Goal: Transaction & Acquisition: Purchase product/service

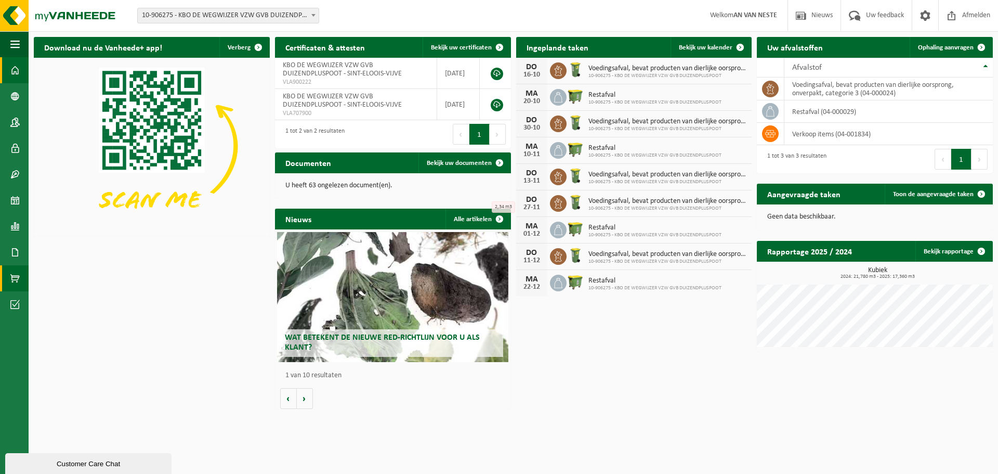
click at [12, 284] on span at bounding box center [14, 278] width 9 height 26
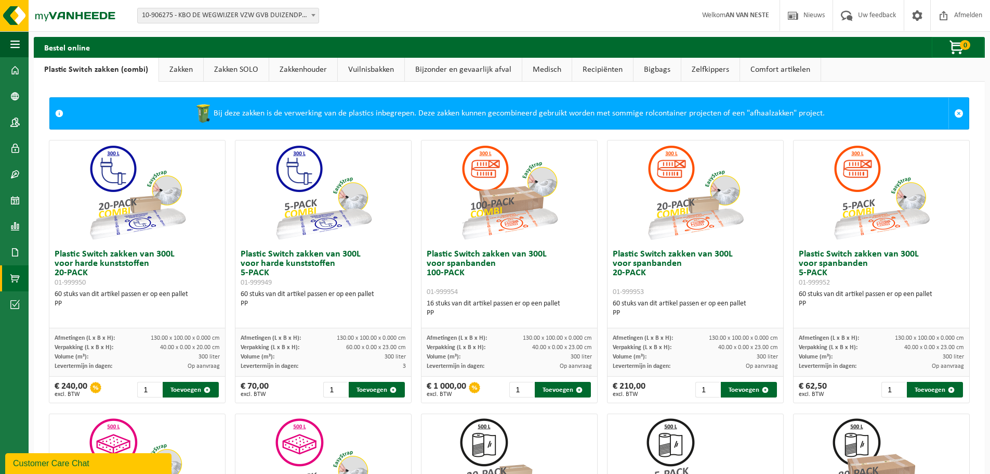
click at [179, 73] on link "Zakken" at bounding box center [181, 70] width 44 height 24
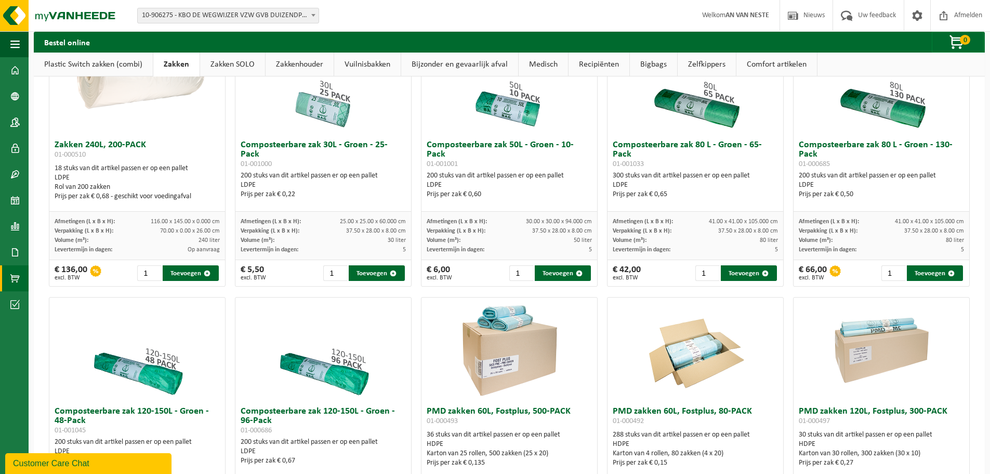
scroll to position [468, 0]
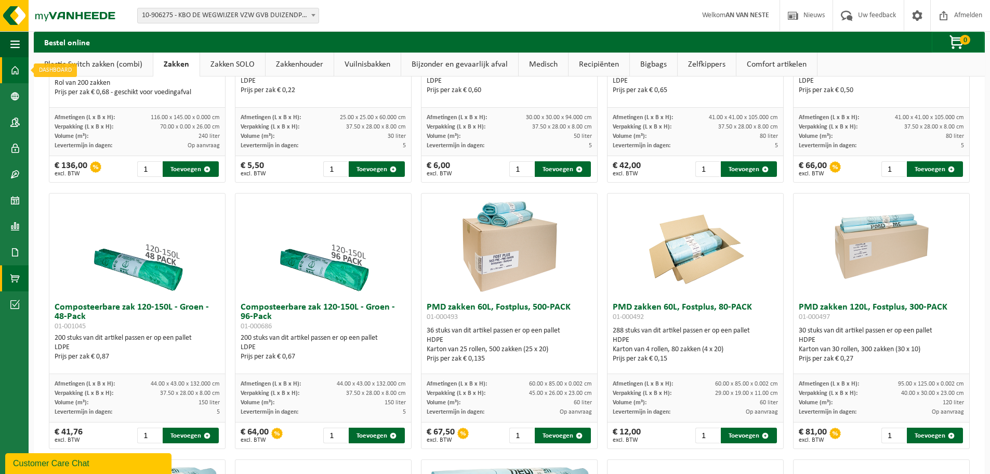
click at [15, 70] on span at bounding box center [14, 70] width 9 height 26
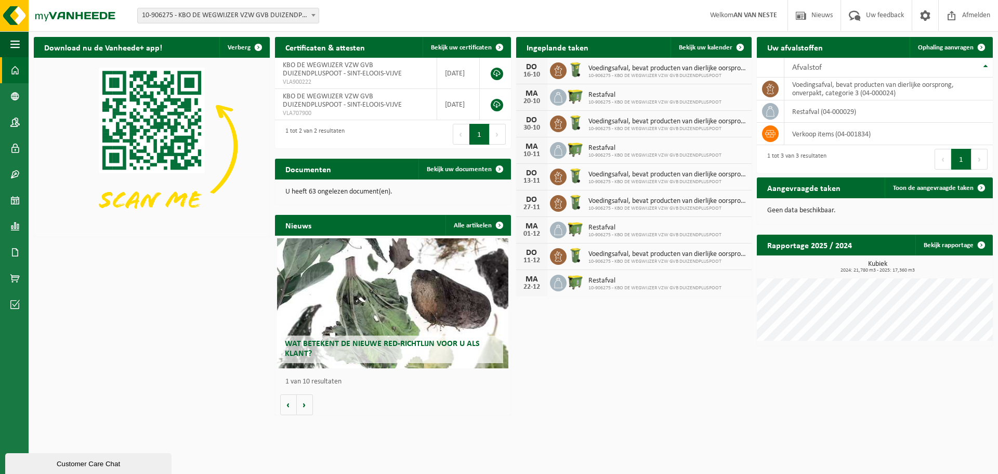
click at [660, 75] on span "10-906275 - KBO DE WEGWIJZER VZW GVB DUIZENDPLUSPOOT" at bounding box center [668, 76] width 159 height 6
click at [21, 278] on link "Product Shop" at bounding box center [14, 278] width 29 height 26
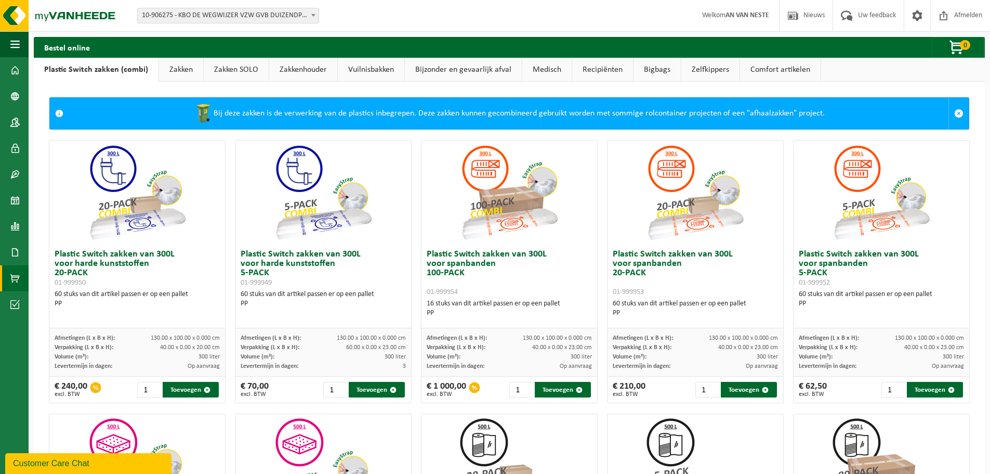
click at [166, 66] on link "Zakken" at bounding box center [181, 70] width 44 height 24
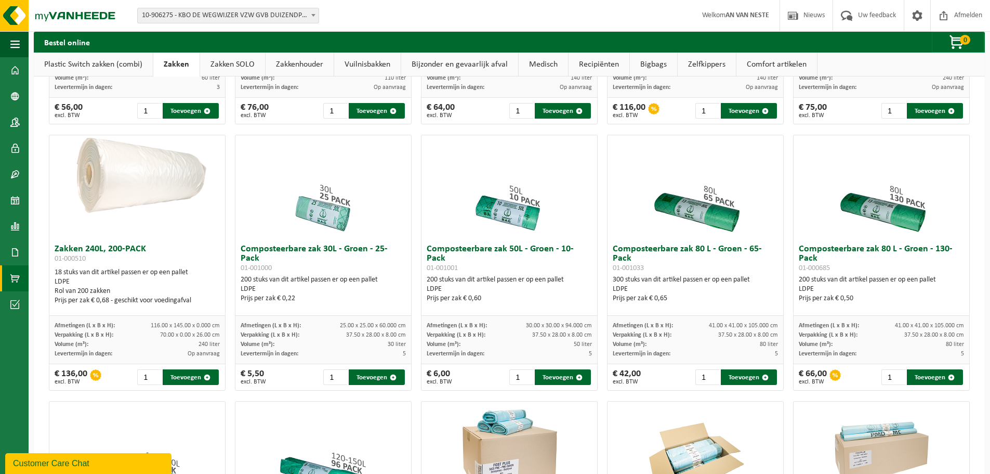
scroll to position [468, 0]
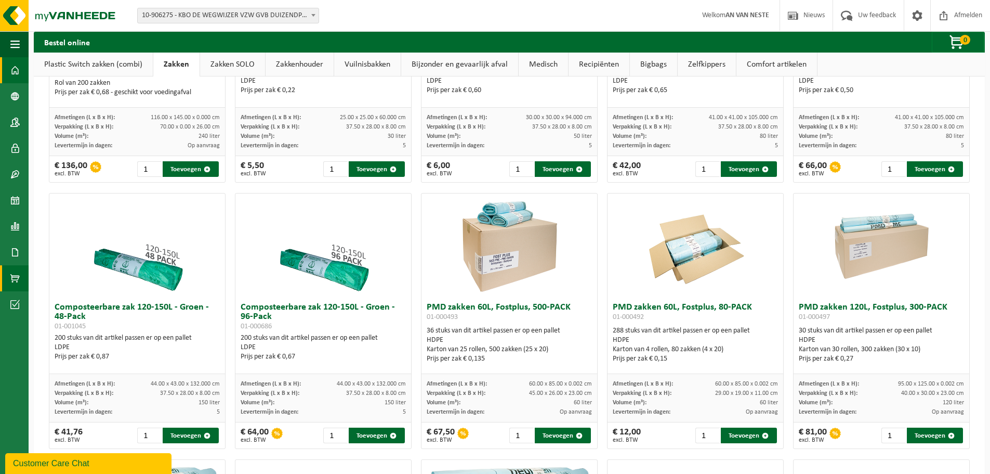
click at [15, 76] on span at bounding box center [14, 70] width 9 height 26
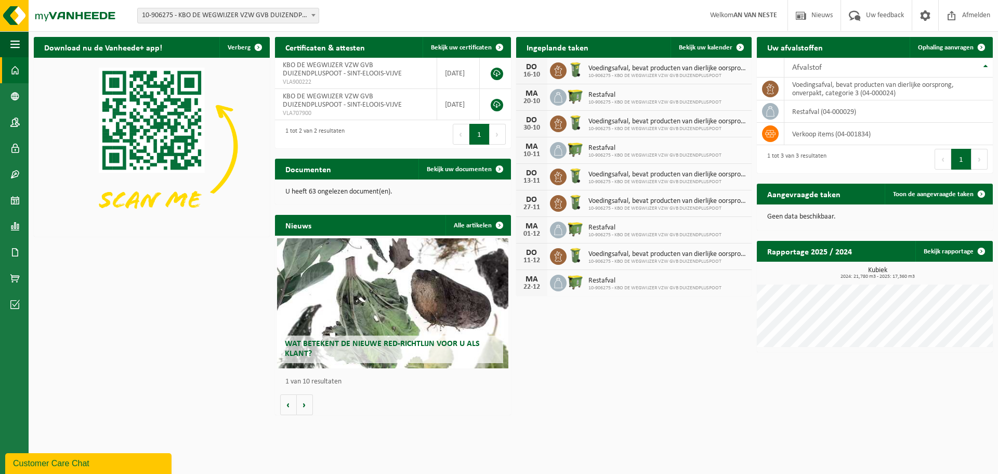
click at [629, 70] on span "Voedingsafval, bevat producten van dierlijke oorsprong, onverpakt, categorie 3" at bounding box center [668, 68] width 159 height 8
click at [553, 75] on icon at bounding box center [558, 71] width 10 height 10
click at [713, 60] on div "DO 16-10 Voedingsafval, bevat producten van dierlijke oorsprong, onverpakt, cat…" at bounding box center [634, 71] width 236 height 27
click at [875, 88] on td "voedingsafval, bevat producten van dierlijke oorsprong, onverpakt, categorie 3 …" at bounding box center [889, 88] width 208 height 23
click at [19, 170] on span at bounding box center [14, 174] width 9 height 26
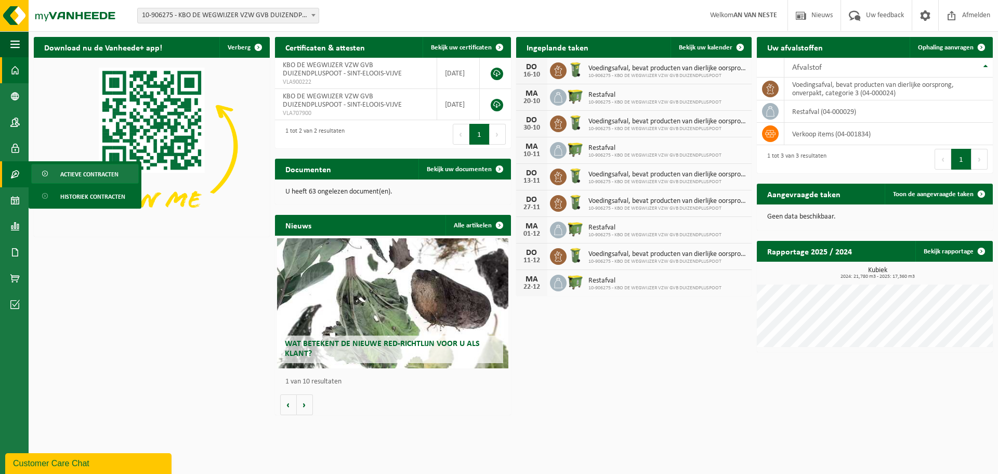
click at [91, 172] on span "Actieve contracten" at bounding box center [89, 174] width 58 height 20
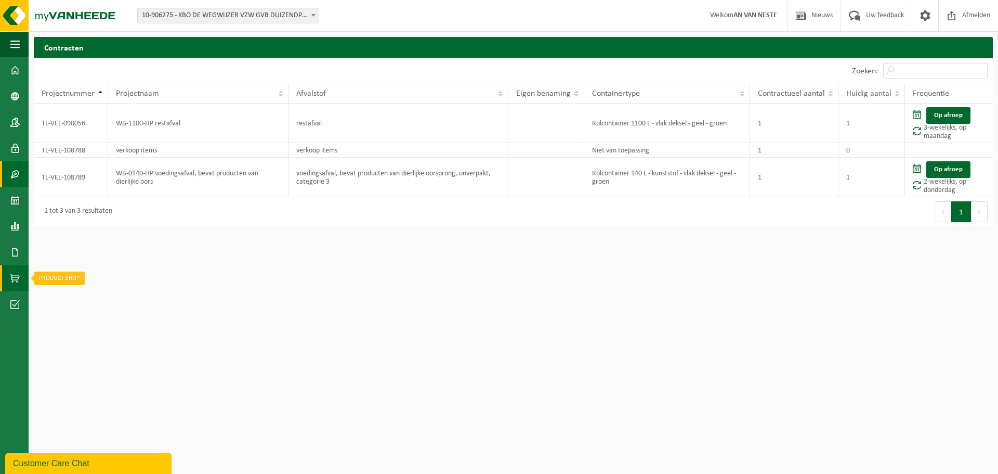
click at [11, 275] on span at bounding box center [14, 278] width 9 height 26
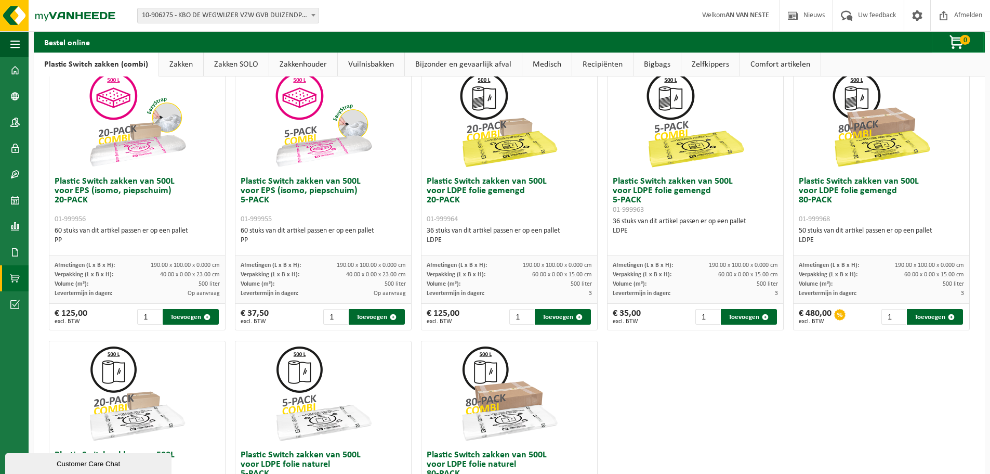
scroll to position [294, 0]
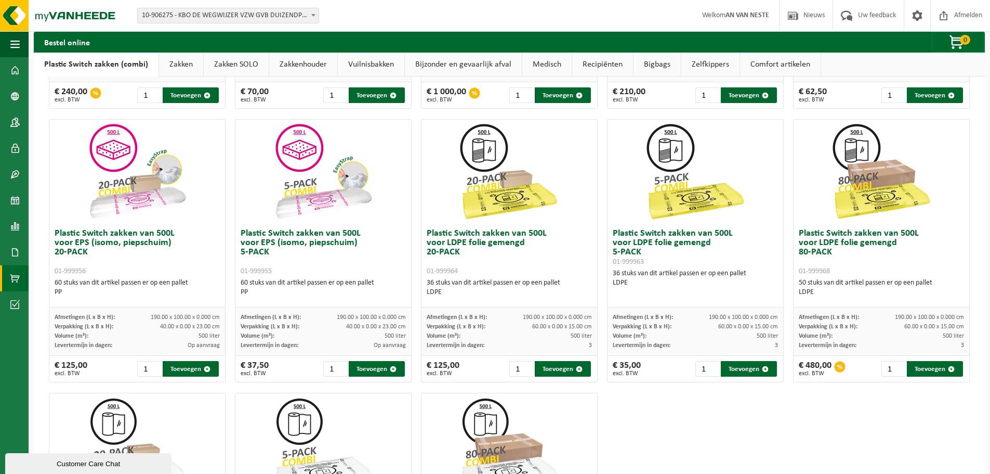
click at [175, 63] on link "Zakken" at bounding box center [181, 65] width 44 height 24
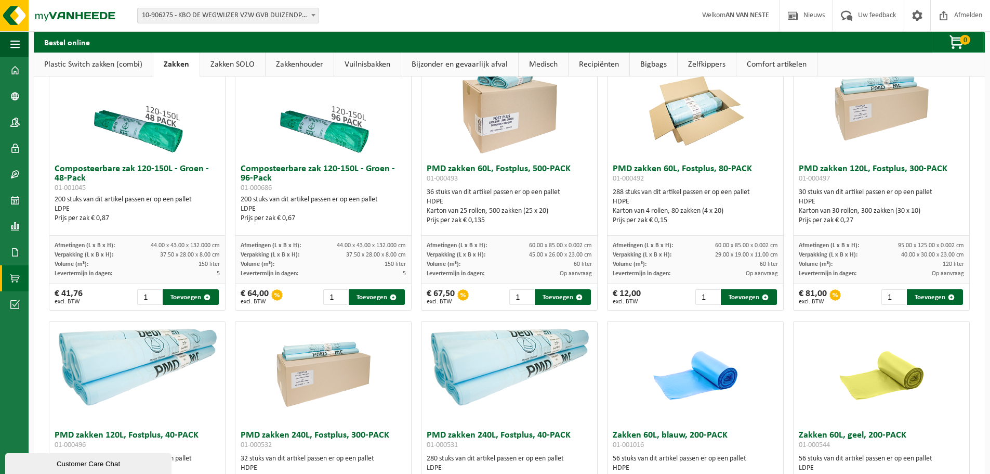
scroll to position [658, 0]
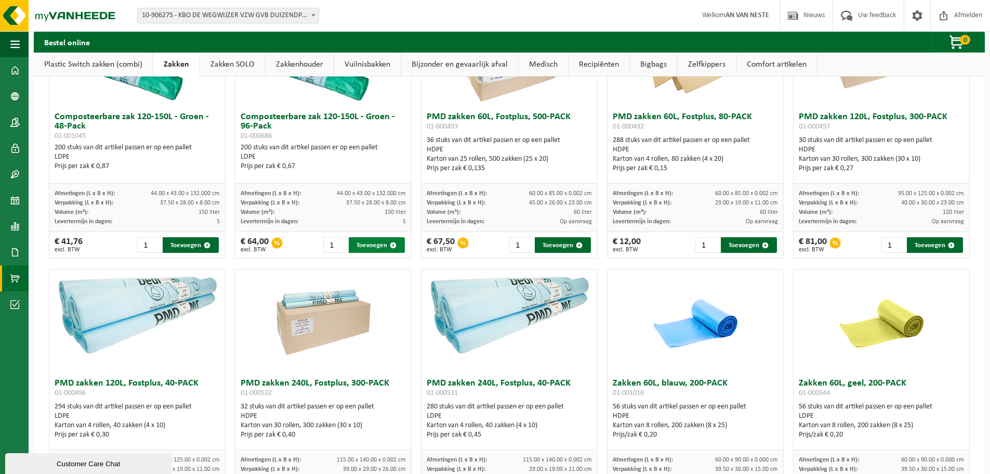
click at [370, 245] on button "Toevoegen" at bounding box center [377, 245] width 56 height 16
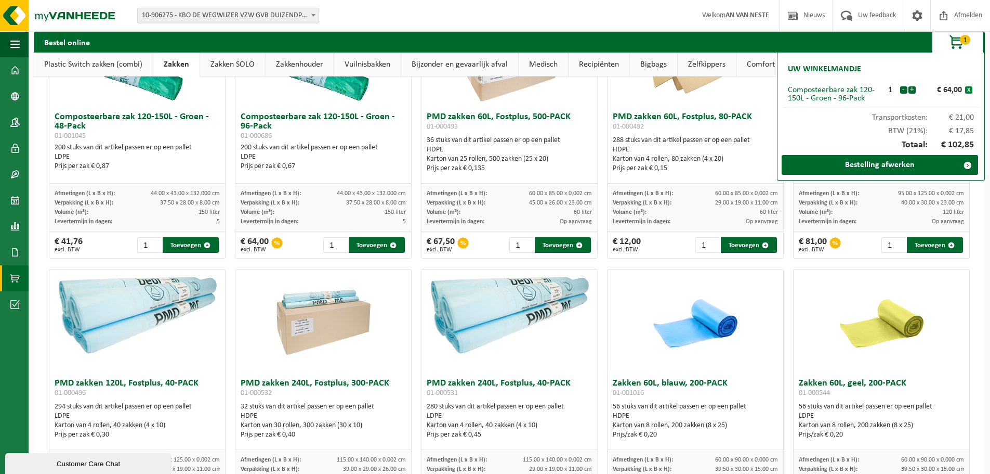
click at [969, 90] on button "x" at bounding box center [969, 89] width 7 height 7
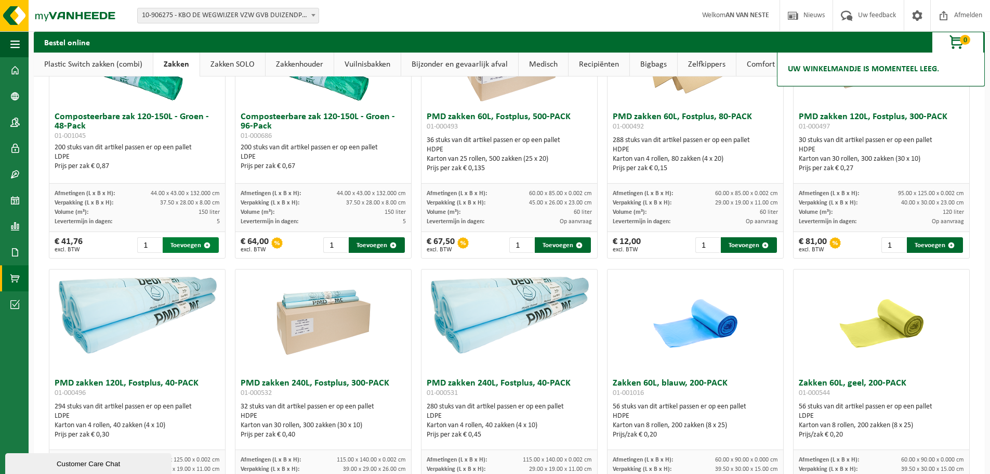
click at [183, 244] on button "Toevoegen" at bounding box center [191, 245] width 56 height 16
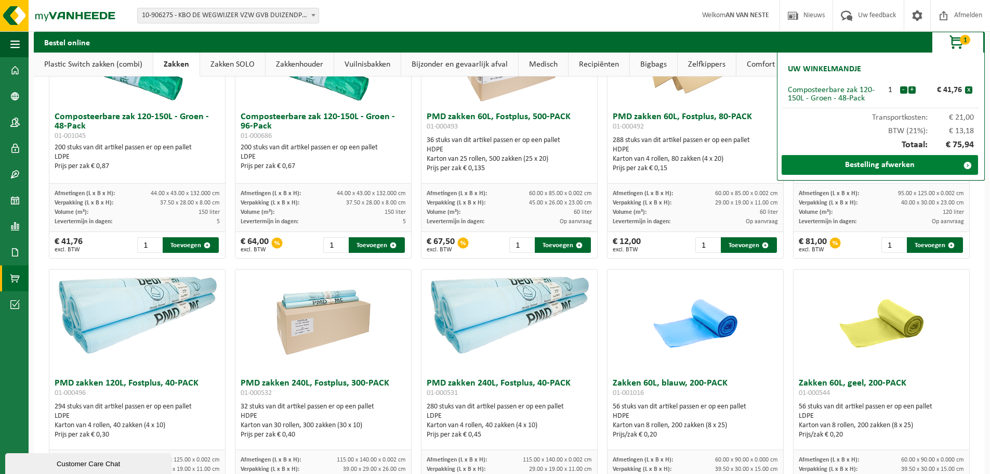
click at [894, 161] on link "Bestelling afwerken" at bounding box center [880, 165] width 197 height 20
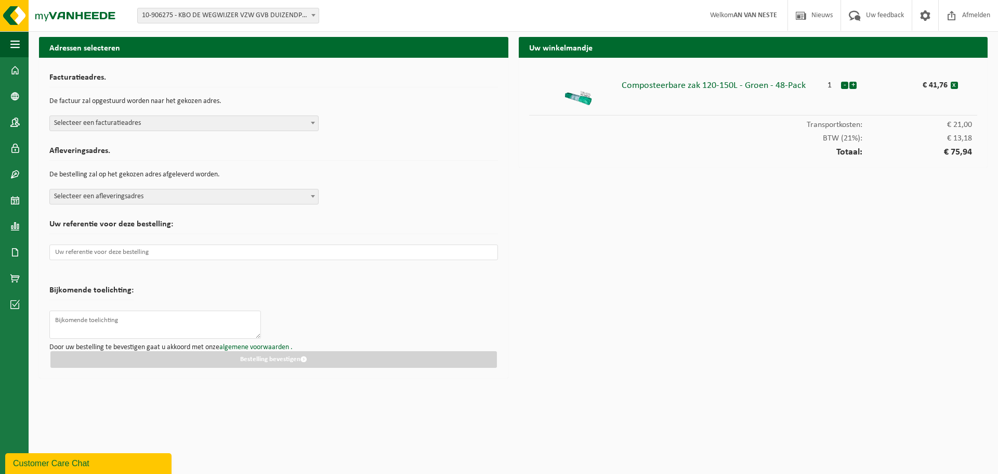
click at [281, 122] on span "Selecteer een facturatieadres" at bounding box center [184, 123] width 268 height 15
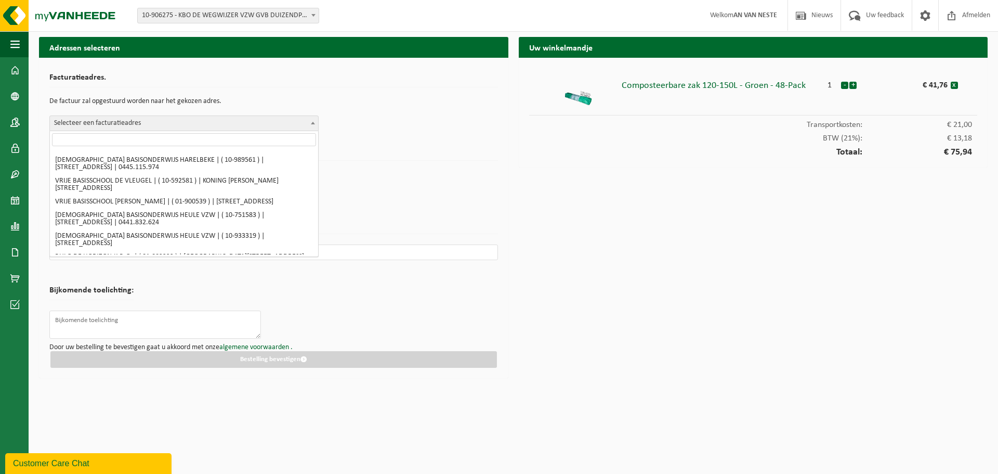
scroll to position [676, 0]
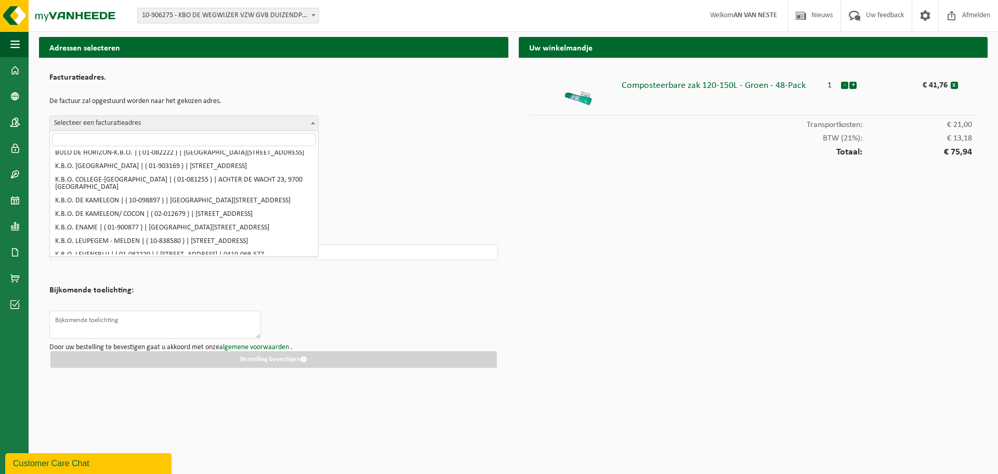
click at [110, 136] on input "search" at bounding box center [184, 139] width 264 height 13
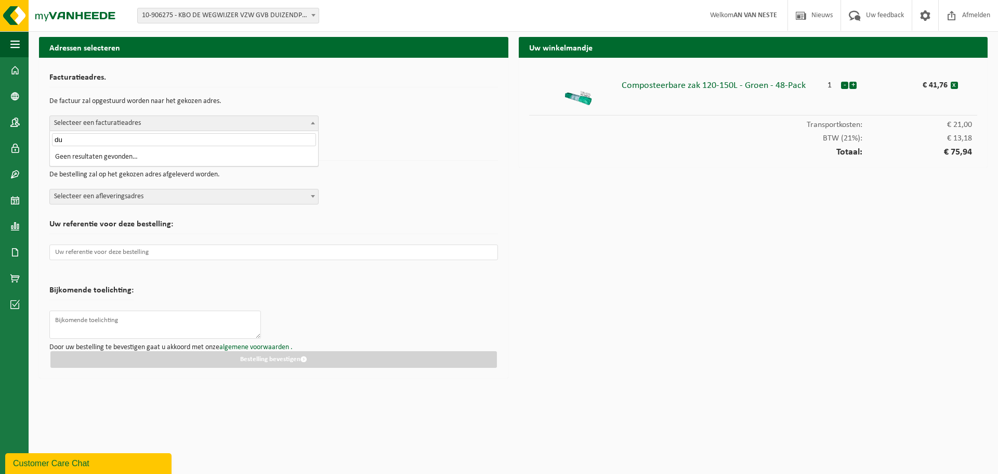
type input "d"
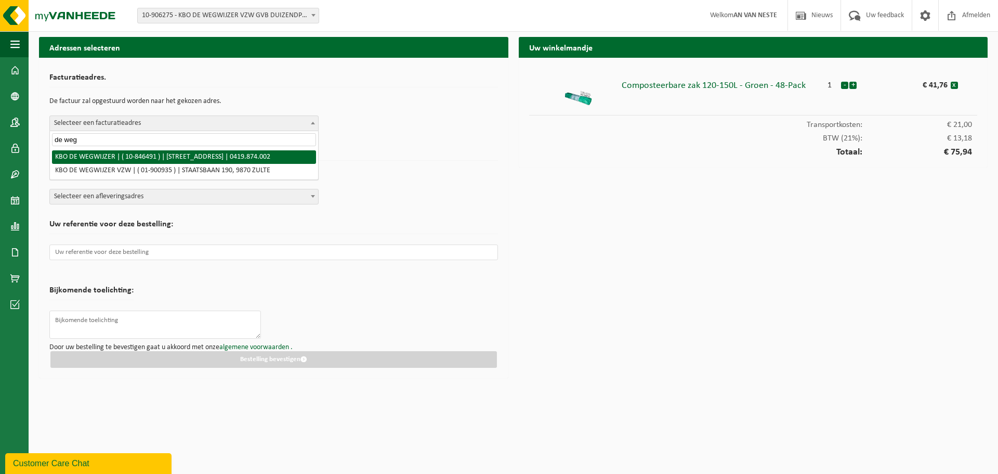
type input "de weg"
select select "128466"
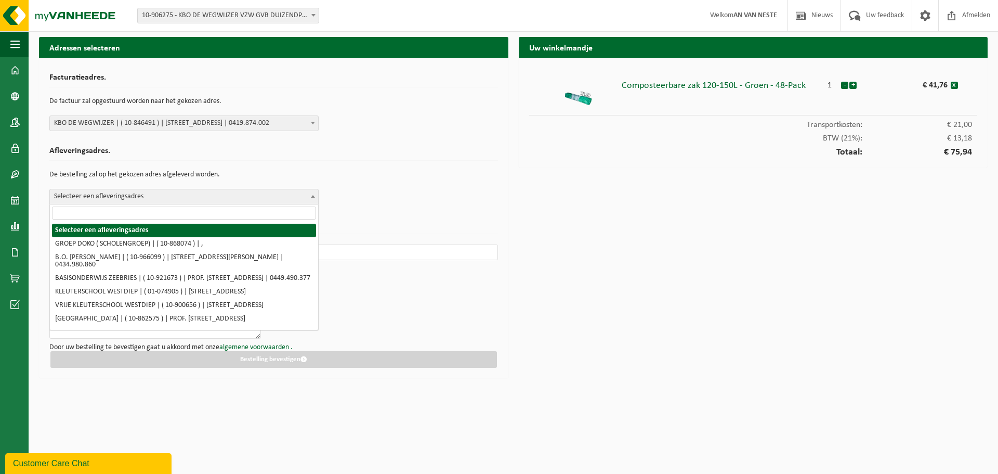
click at [308, 199] on span at bounding box center [313, 196] width 10 height 14
click at [254, 212] on input "search" at bounding box center [184, 212] width 264 height 13
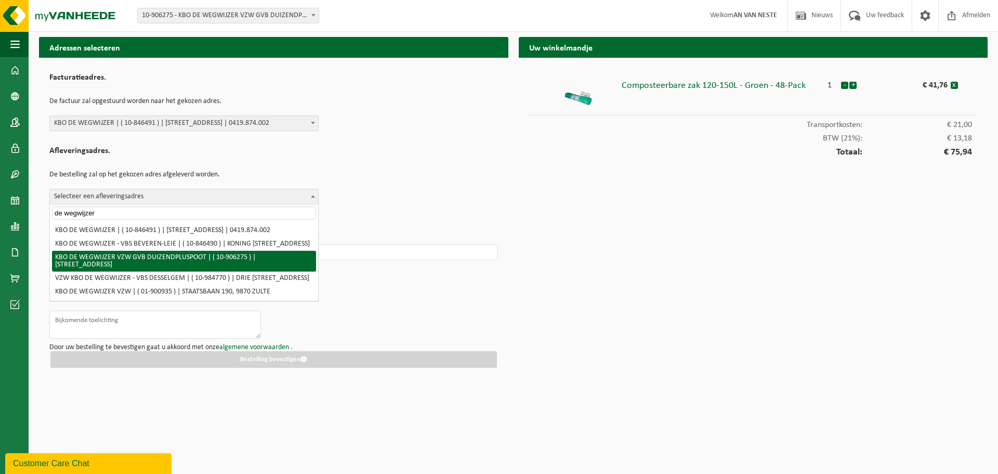
type input "de wegwijzer"
select select "128467"
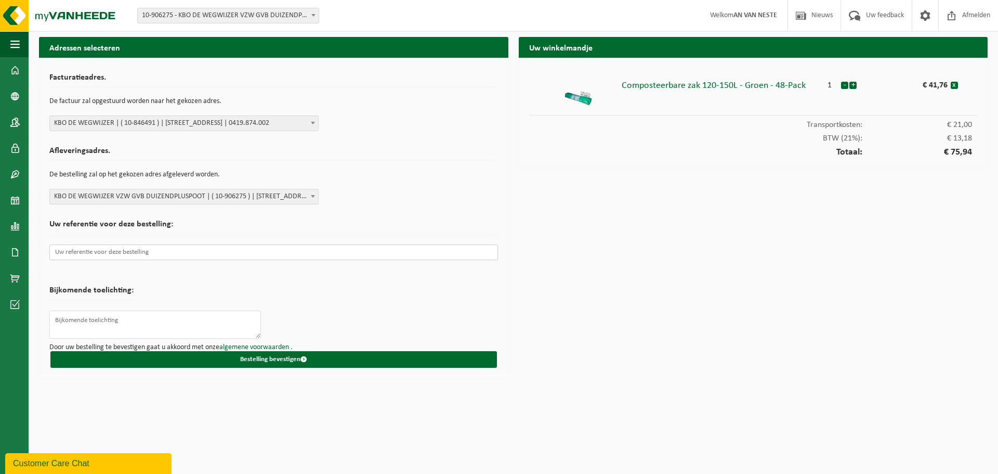
click at [97, 256] on input "text" at bounding box center [273, 252] width 449 height 16
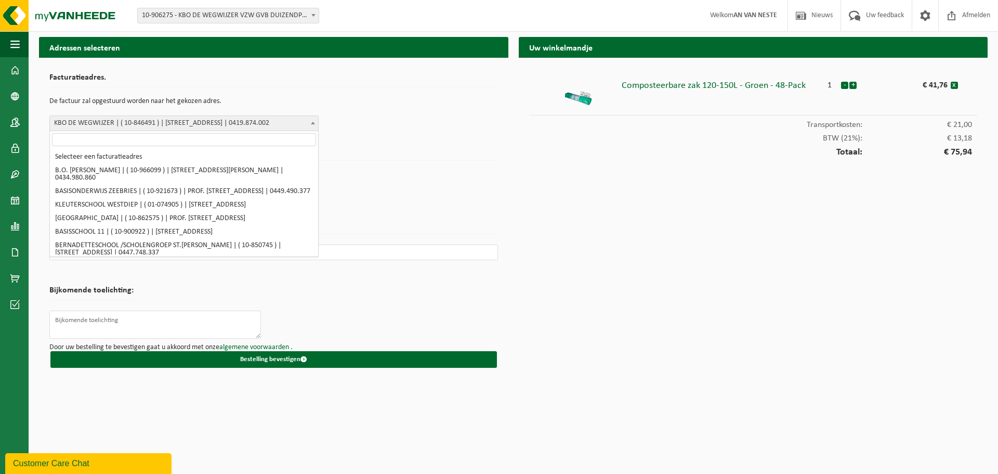
click at [297, 122] on span "KBO DE WEGWIJZER | ( 10-846491 ) | [STREET_ADDRESS] | 0419.874.002" at bounding box center [184, 123] width 268 height 15
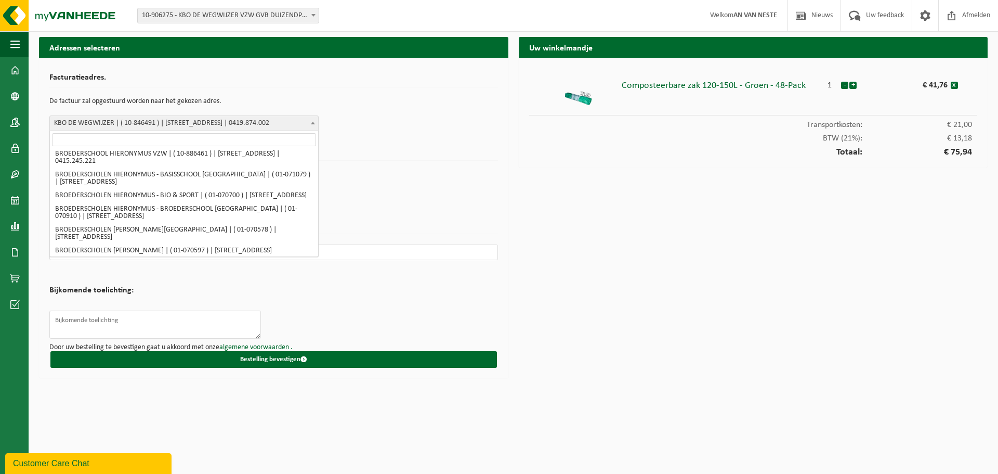
click at [163, 138] on input "search" at bounding box center [184, 139] width 264 height 13
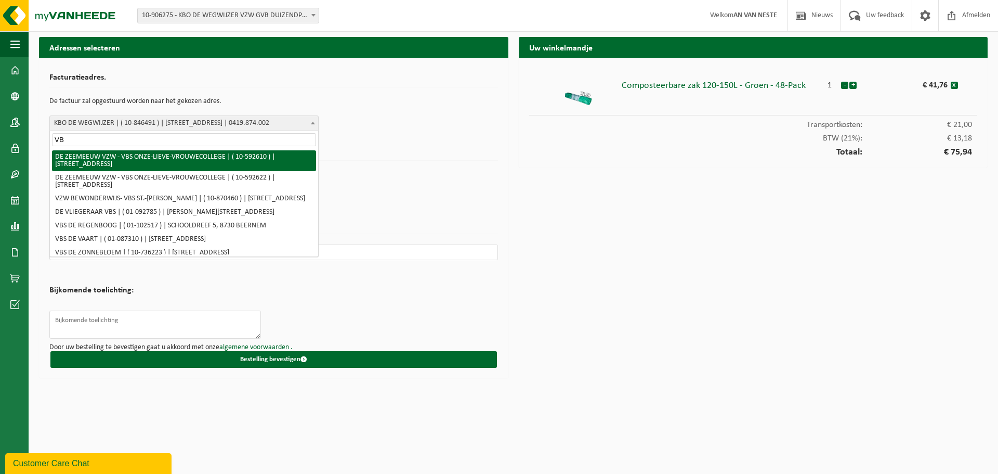
type input "V"
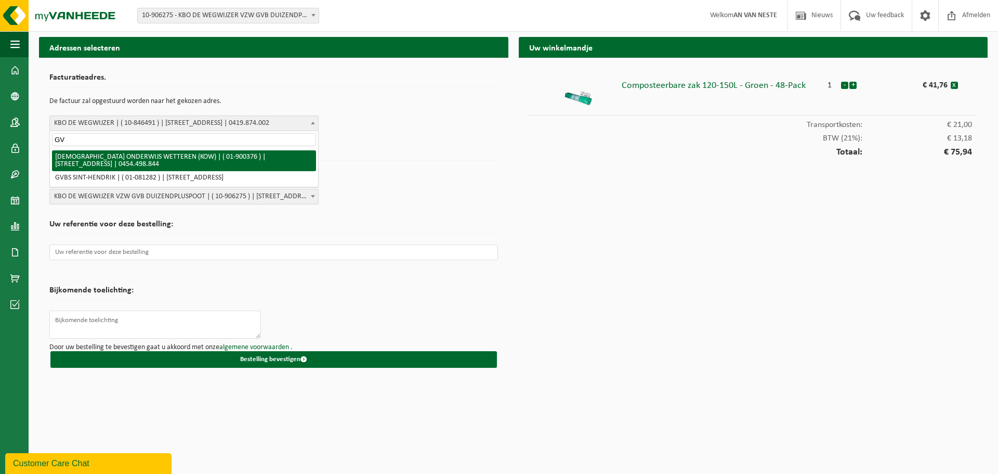
type input "G"
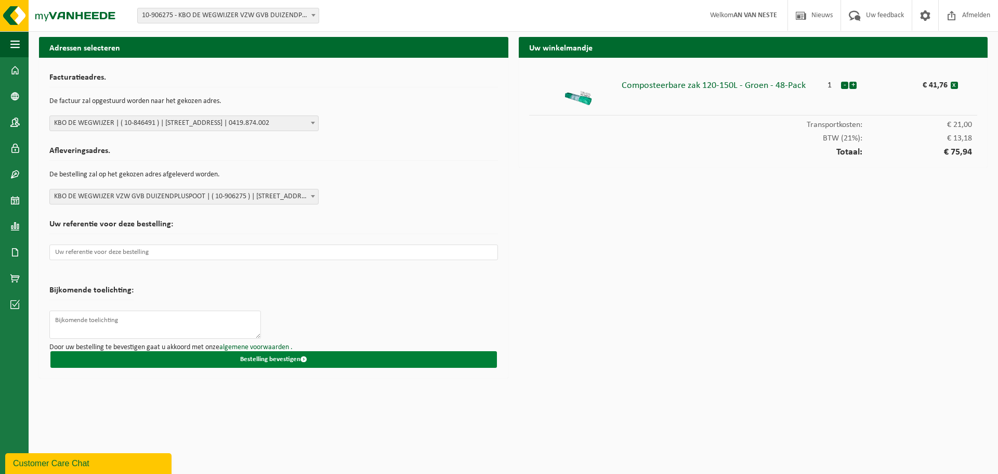
click at [245, 361] on button "Bestelling bevestigen" at bounding box center [273, 359] width 447 height 17
